Goal: Find specific page/section: Find specific page/section

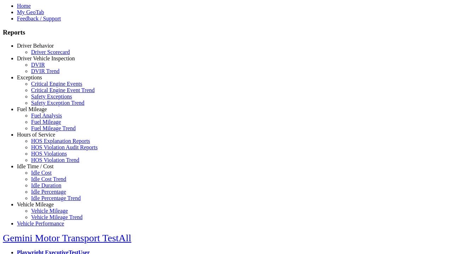
click at [41, 138] on link "Hours of Service" at bounding box center [36, 135] width 38 height 6
click at [46, 144] on link "HOS Explanation Reports" at bounding box center [60, 141] width 59 height 6
